Goal: Task Accomplishment & Management: Use online tool/utility

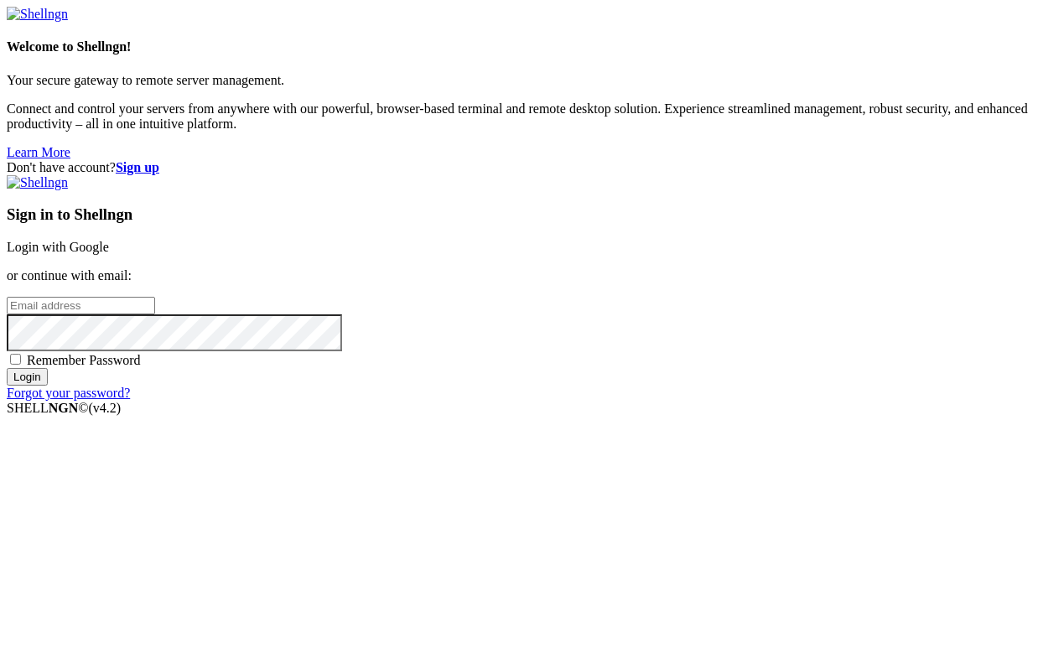
click at [109, 254] on link "Login with Google" at bounding box center [58, 247] width 102 height 14
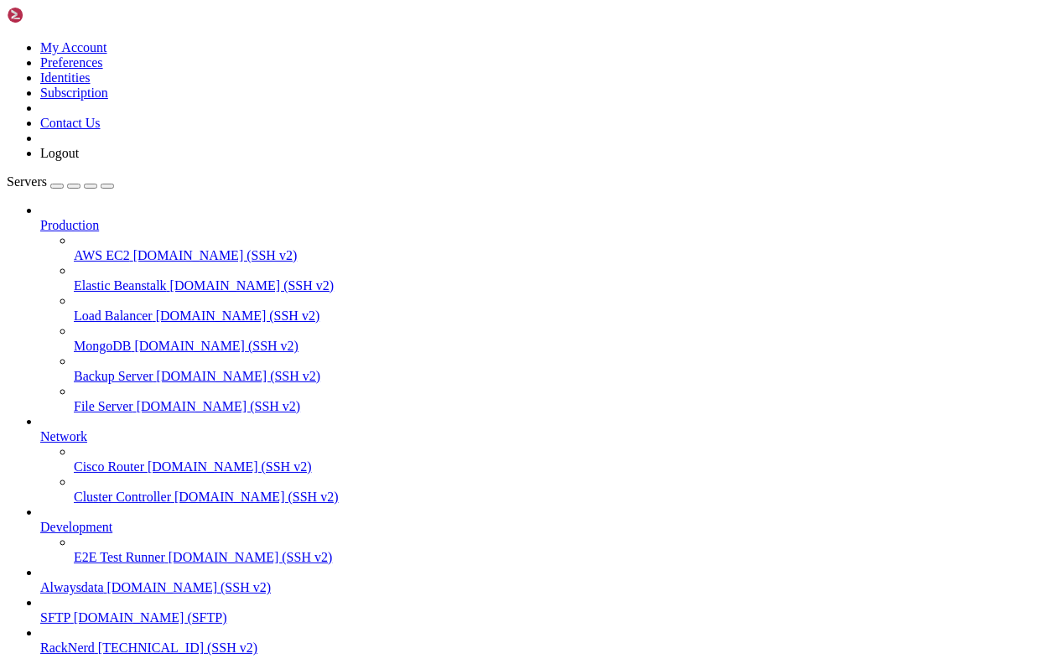
scroll to position [96, 0]
click at [107, 580] on span "[DOMAIN_NAME] (SSH v2)" at bounding box center [189, 587] width 164 height 14
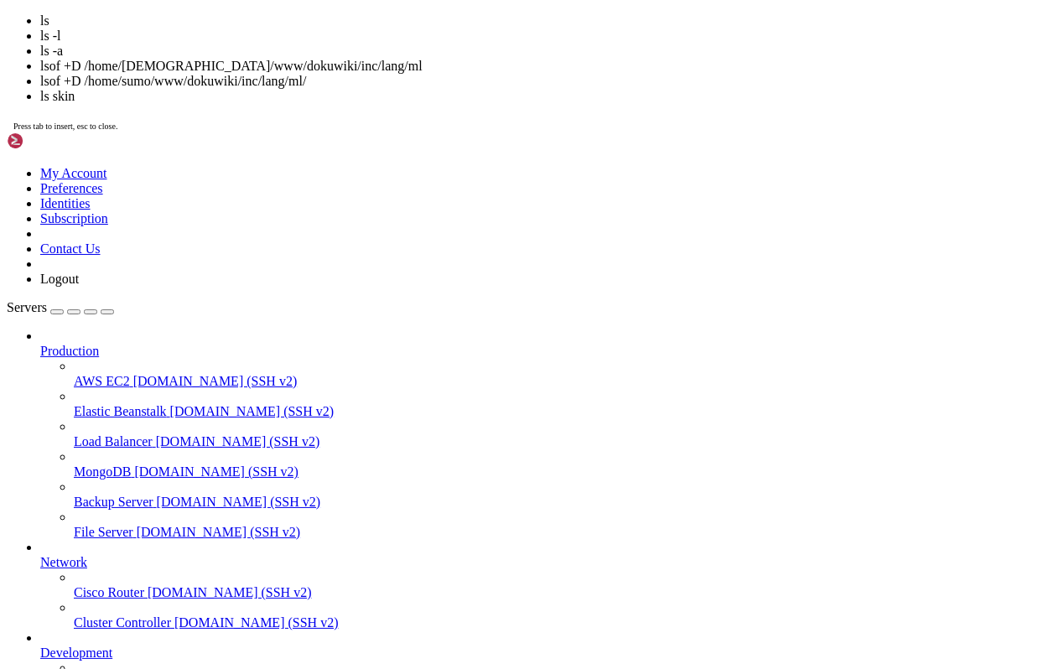
scroll to position [85, 0]
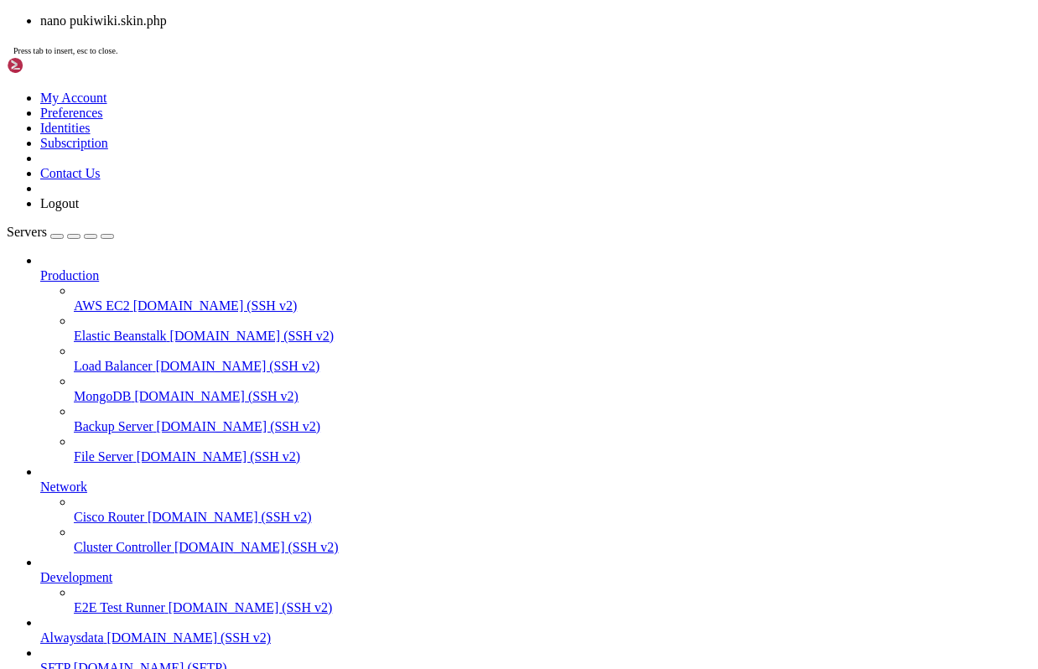
scroll to position [127, 0]
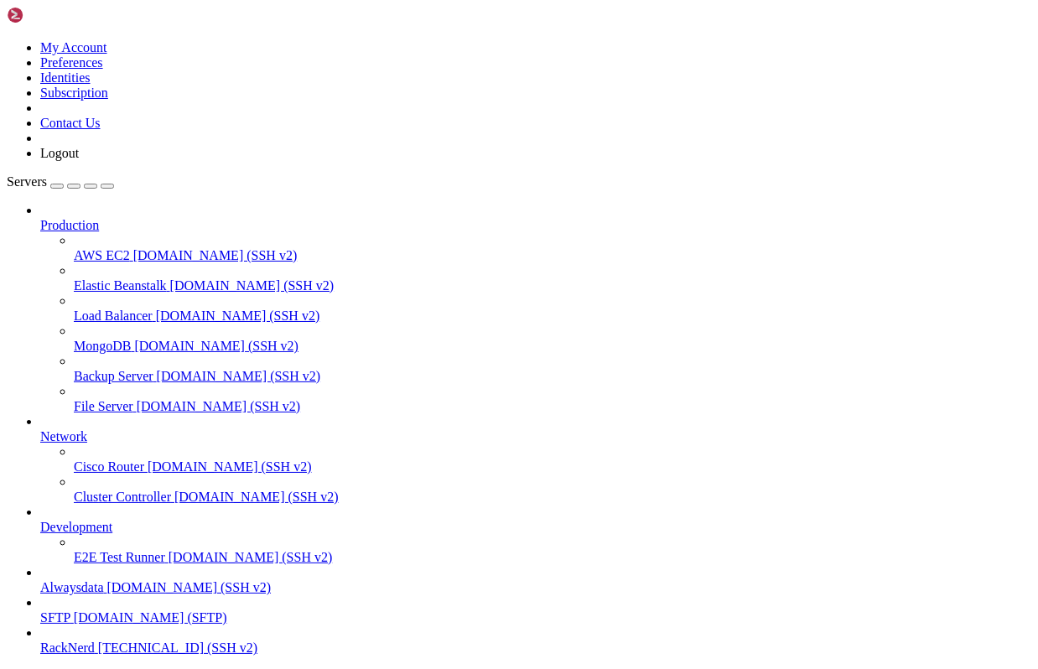
drag, startPoint x: 125, startPoint y: 1335, endPoint x: 326, endPoint y: 1355, distance: 202.1
drag, startPoint x: 127, startPoint y: 1191, endPoint x: 482, endPoint y: 1251, distance: 359.5
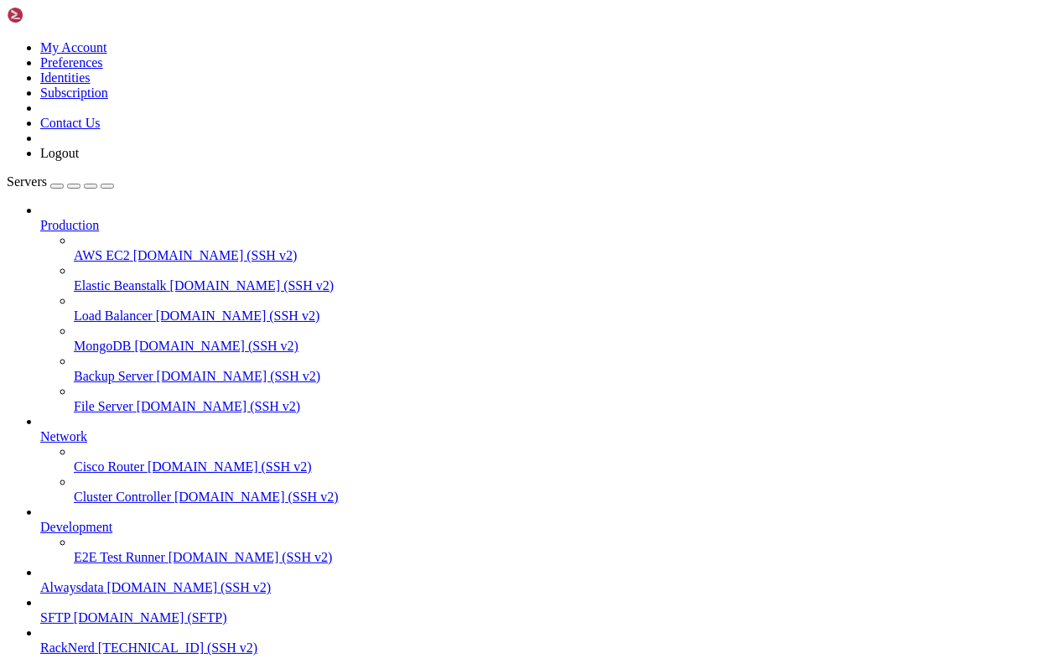
drag, startPoint x: 14, startPoint y: 1220, endPoint x: 69, endPoint y: 1220, distance: 54.5
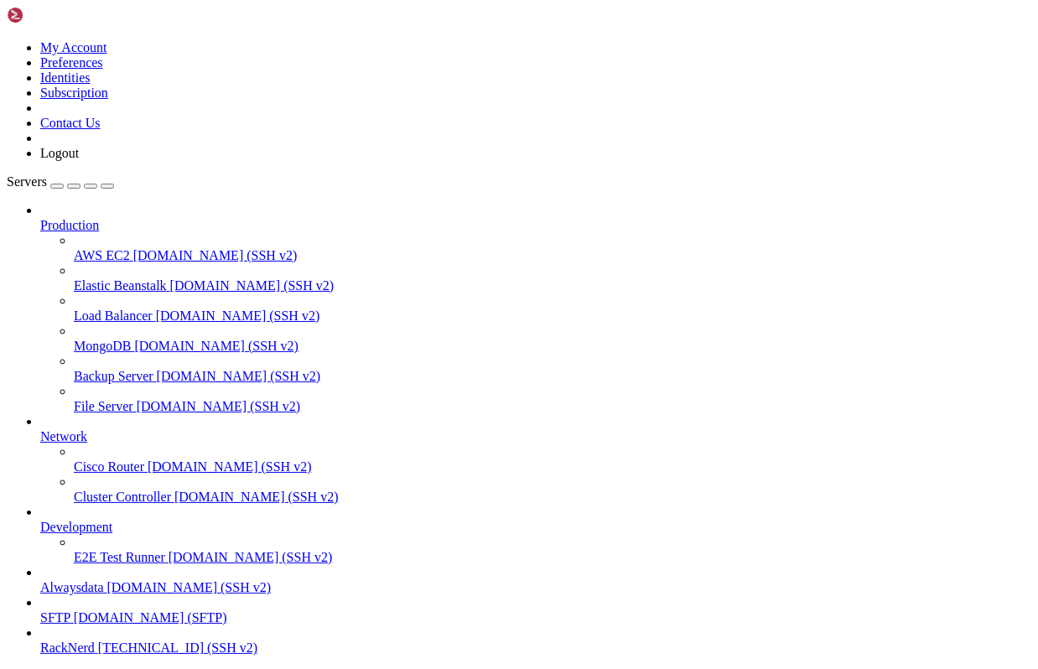
click at [70, 610] on span "SFTP" at bounding box center [55, 617] width 30 height 14
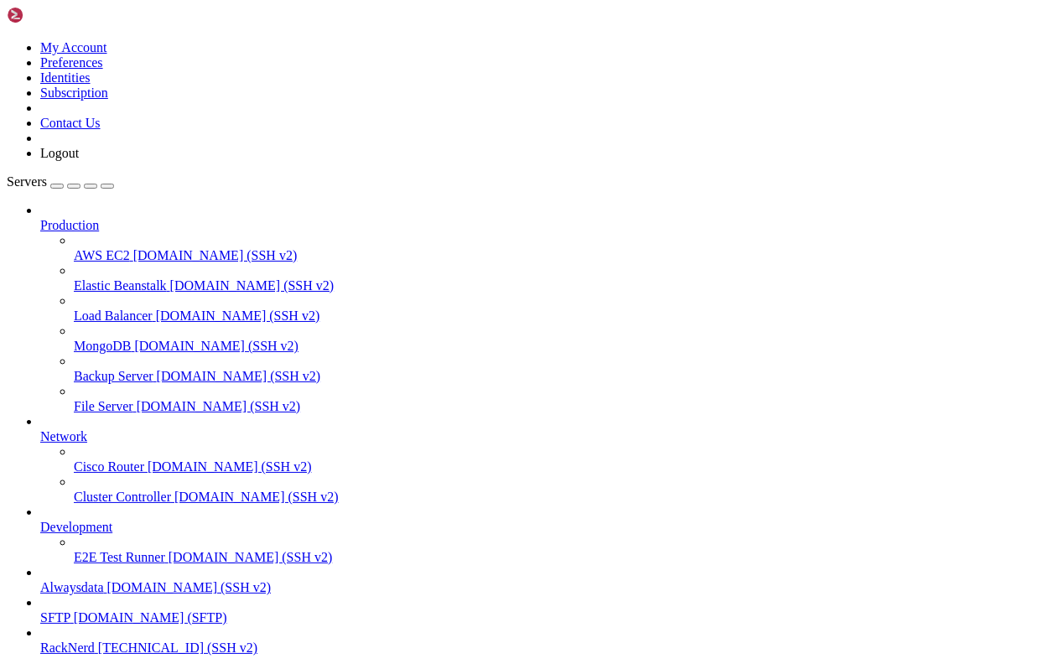
type input "/home/sumo/www/live/plugin"
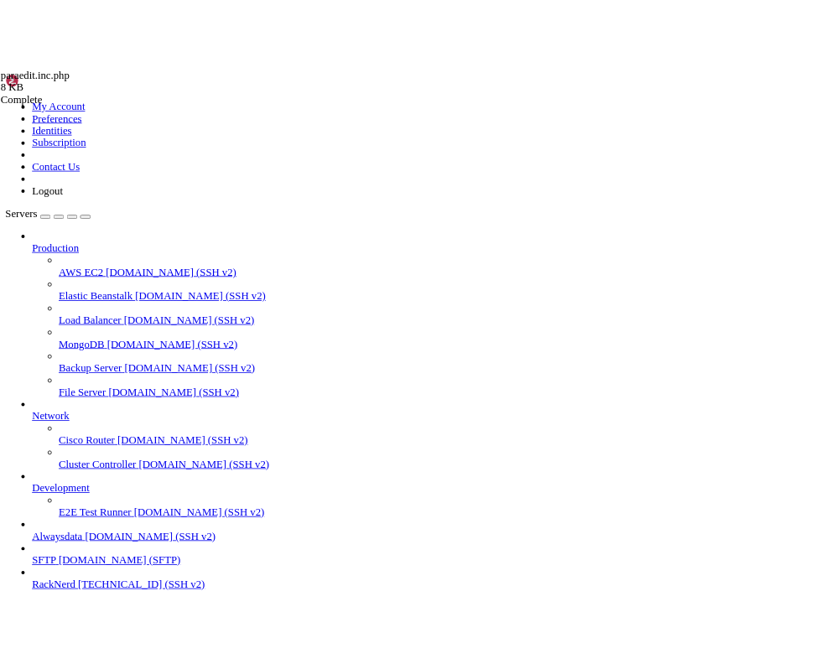
scroll to position [1676, 0]
